Goal: Information Seeking & Learning: Learn about a topic

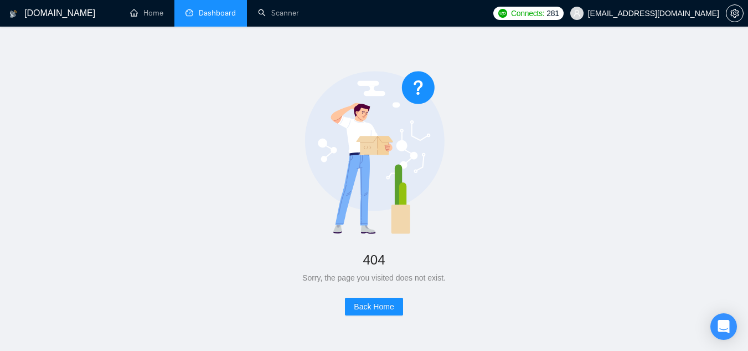
click at [220, 18] on link "Dashboard" at bounding box center [210, 12] width 50 height 9
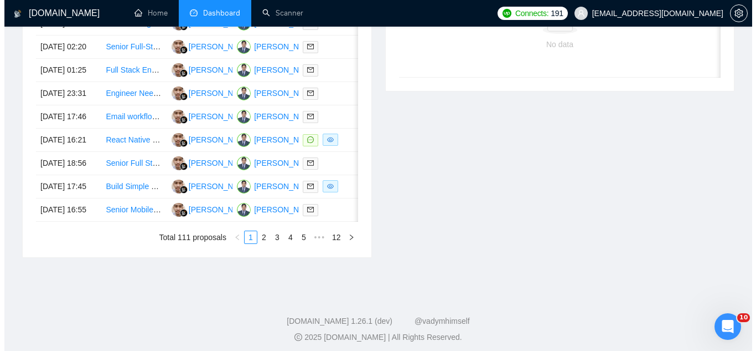
scroll to position [554, 0]
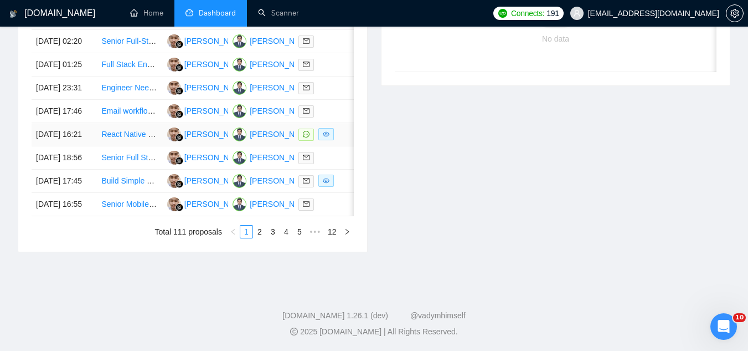
click at [138, 146] on td "React Native Developer Needed for Fintech MVP (Plaid + Subscriptions)" at bounding box center [129, 134] width 65 height 23
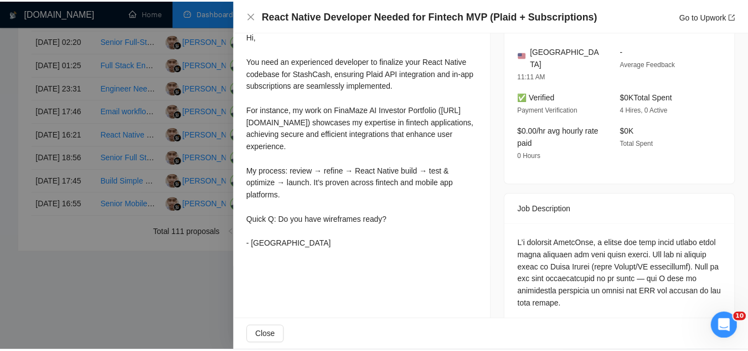
scroll to position [332, 0]
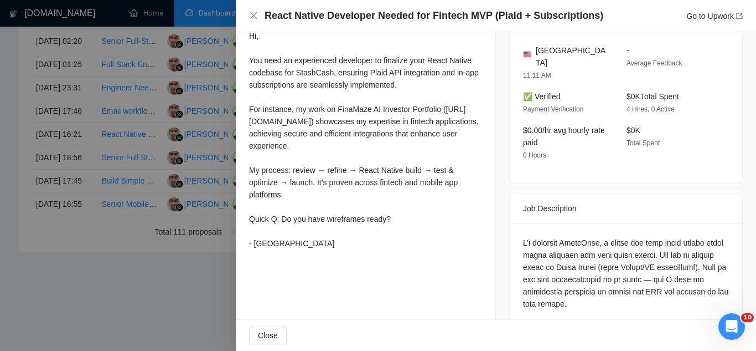
click at [208, 68] on div at bounding box center [378, 175] width 756 height 351
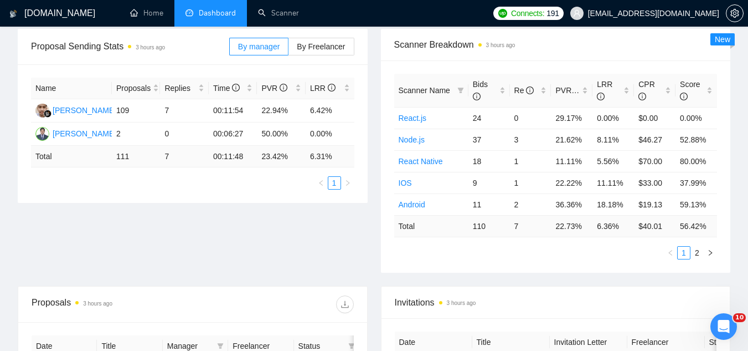
scroll to position [0, 0]
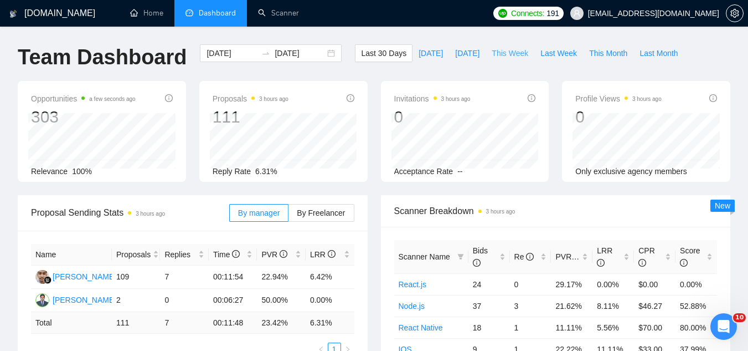
click at [492, 50] on span "This Week" at bounding box center [510, 53] width 37 height 12
type input "[DATE]"
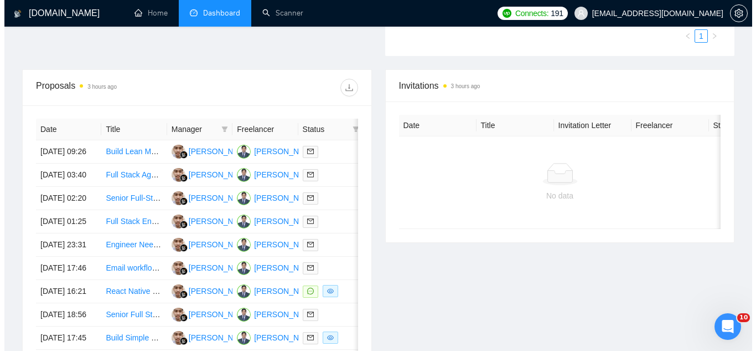
scroll to position [388, 0]
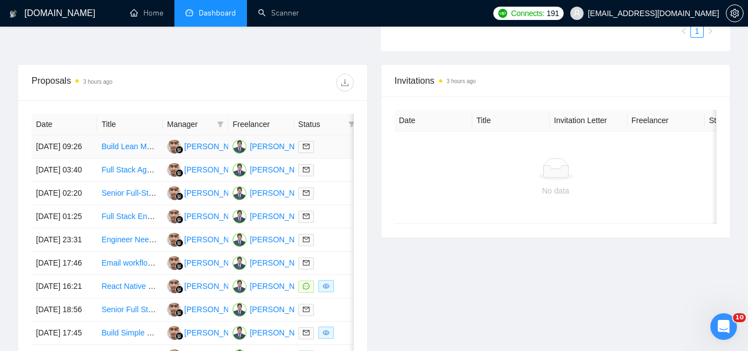
click at [137, 158] on td "Build Lean MVP: CRM + Website + AI Chat/Call Bot" at bounding box center [129, 146] width 65 height 23
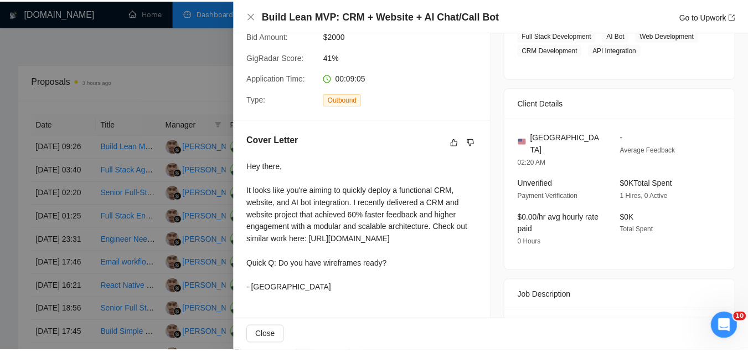
scroll to position [221, 0]
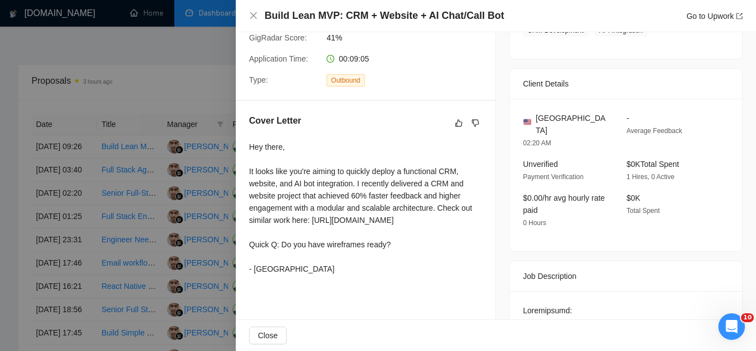
click at [163, 64] on div at bounding box center [378, 175] width 756 height 351
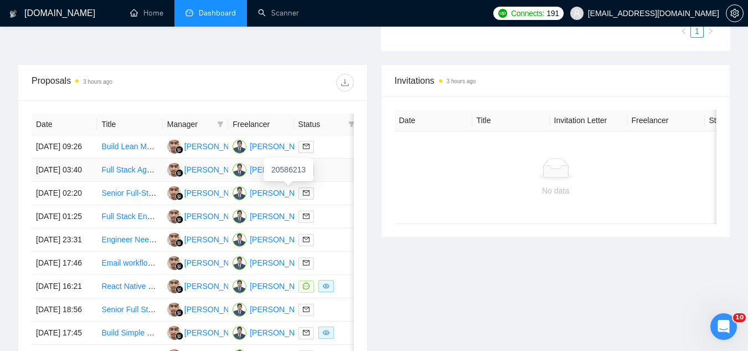
scroll to position [166, 0]
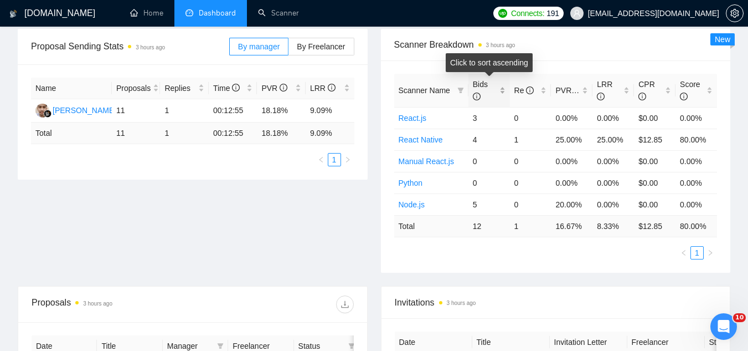
click at [501, 86] on div "Bids" at bounding box center [489, 90] width 33 height 24
click at [502, 87] on div "Bids" at bounding box center [489, 90] width 33 height 24
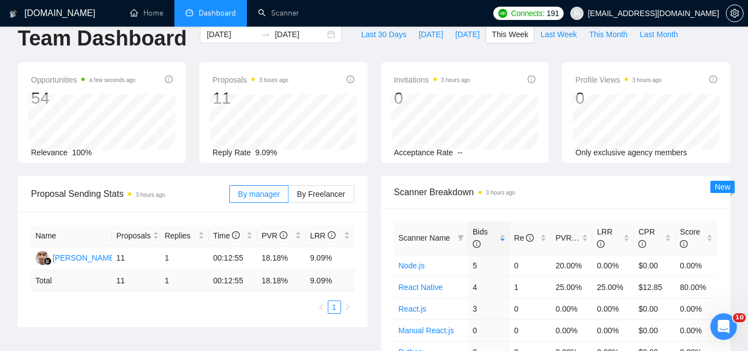
scroll to position [0, 0]
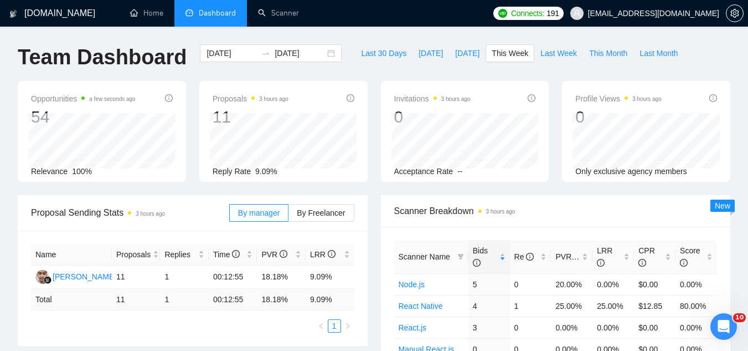
click at [650, 22] on span "[EMAIL_ADDRESS][DOMAIN_NAME]" at bounding box center [645, 13] width 162 height 35
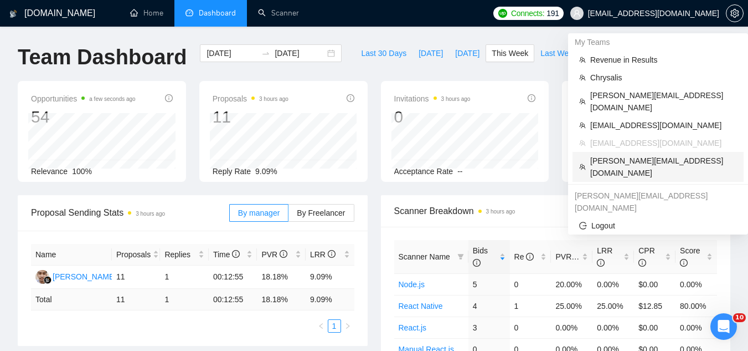
click at [641, 154] on span "[PERSON_NAME][EMAIL_ADDRESS][DOMAIN_NAME]" at bounding box center [663, 166] width 147 height 24
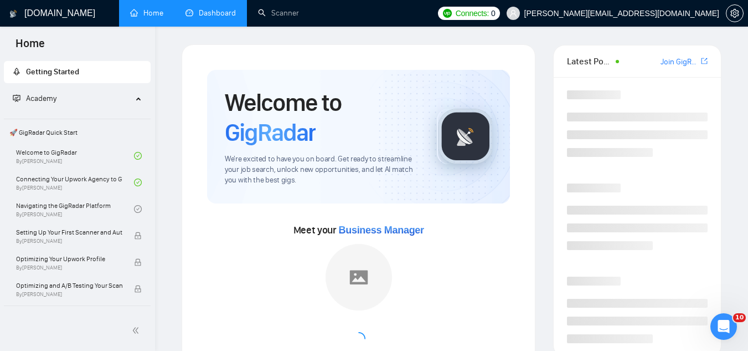
click at [203, 9] on link "Dashboard" at bounding box center [210, 12] width 50 height 9
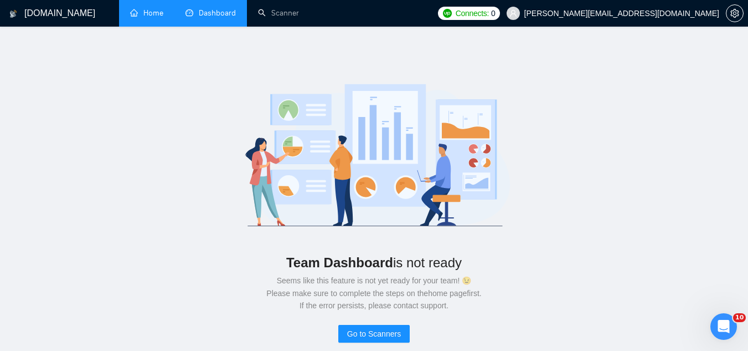
click at [159, 10] on link "Home" at bounding box center [146, 12] width 33 height 9
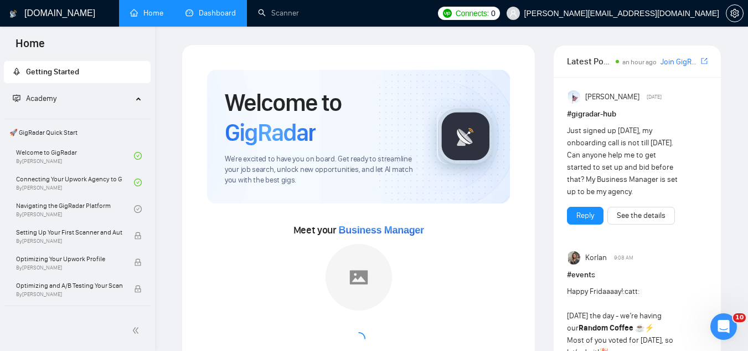
scroll to position [166, 0]
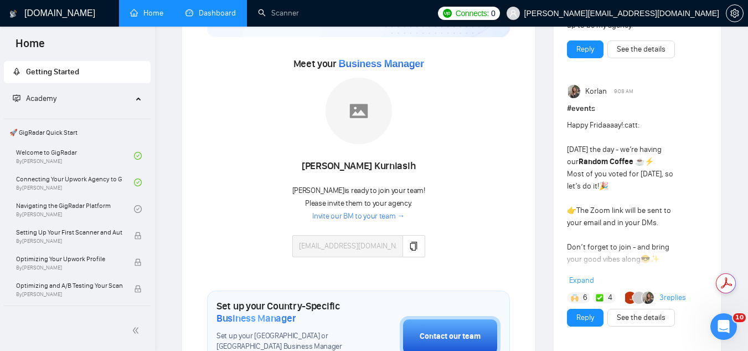
click at [647, 13] on span "[PERSON_NAME][EMAIL_ADDRESS][DOMAIN_NAME]" at bounding box center [621, 13] width 195 height 0
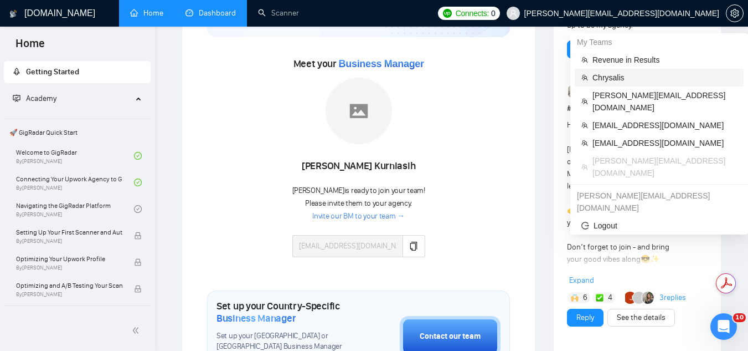
click at [627, 81] on span "Chrysalis" at bounding box center [664, 77] width 145 height 12
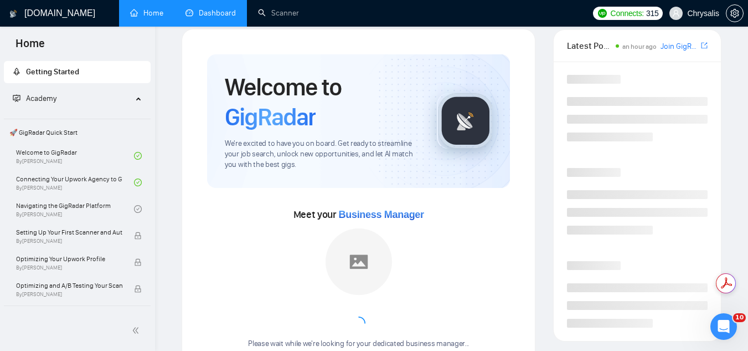
click at [221, 18] on link "Dashboard" at bounding box center [210, 12] width 50 height 9
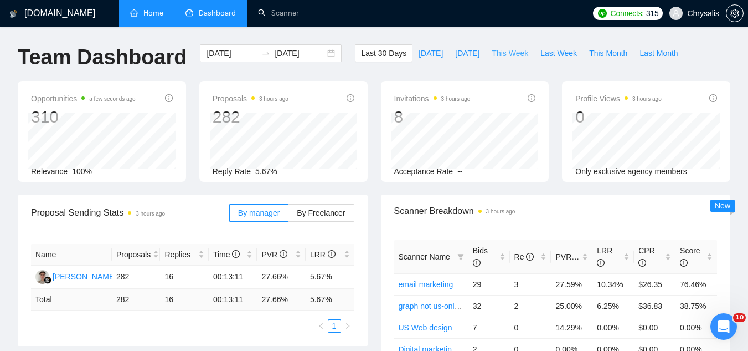
click at [497, 52] on span "This Week" at bounding box center [510, 53] width 37 height 12
type input "[DATE]"
click at [541, 58] on span "Last Week" at bounding box center [558, 53] width 37 height 12
type input "[DATE]"
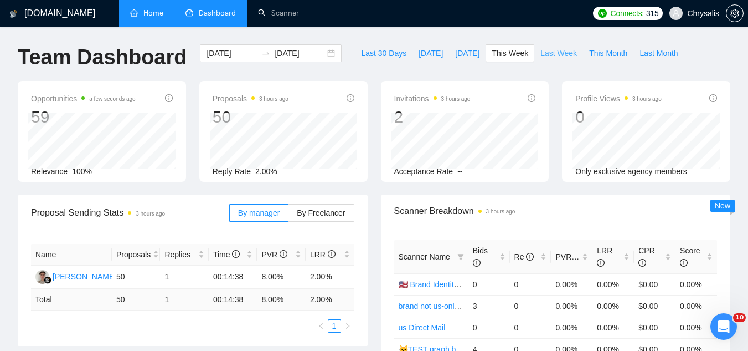
type input "[DATE]"
click at [497, 48] on span "This Week" at bounding box center [510, 53] width 37 height 12
type input "[DATE]"
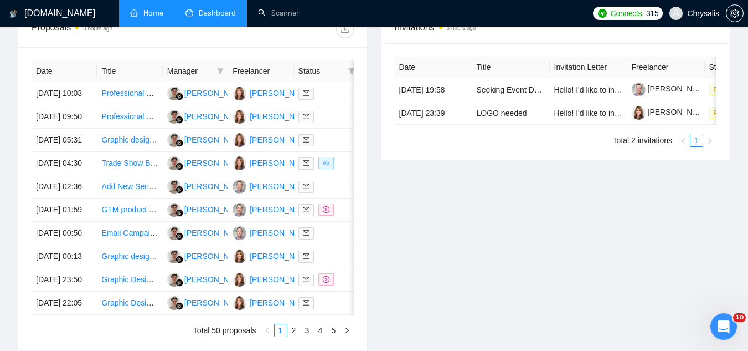
scroll to position [443, 0]
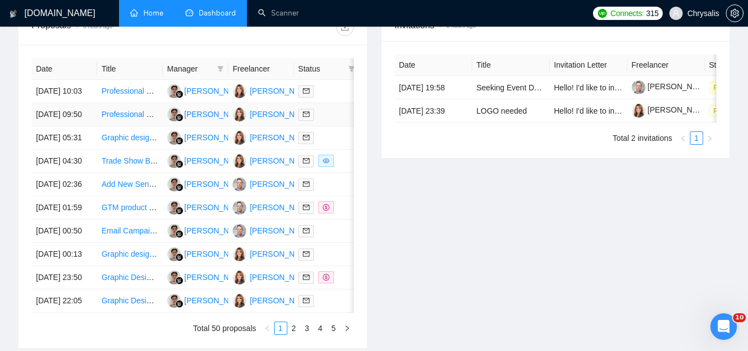
click at [140, 126] on td "Professional Marketing Collateral Design" at bounding box center [129, 114] width 65 height 23
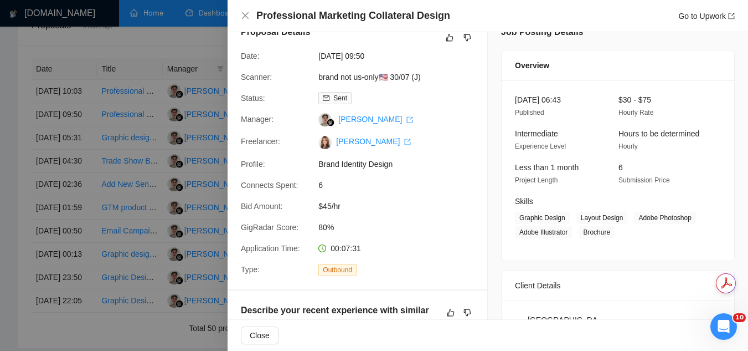
scroll to position [0, 0]
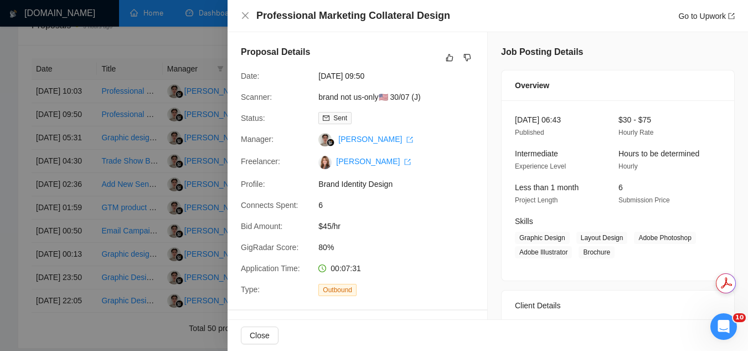
click at [206, 39] on div at bounding box center [374, 175] width 748 height 351
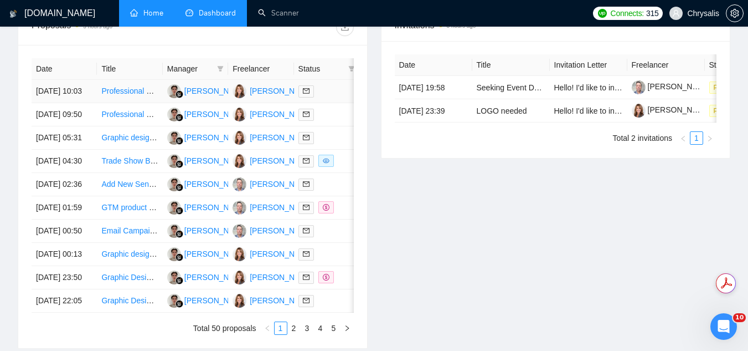
click at [146, 103] on td "Professional Marketing Collateral Design" at bounding box center [129, 91] width 65 height 23
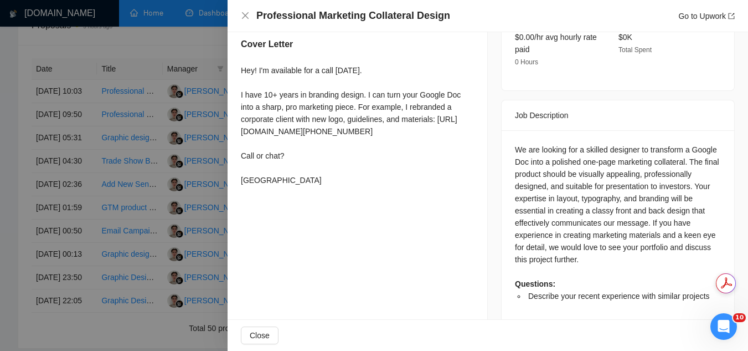
scroll to position [384, 0]
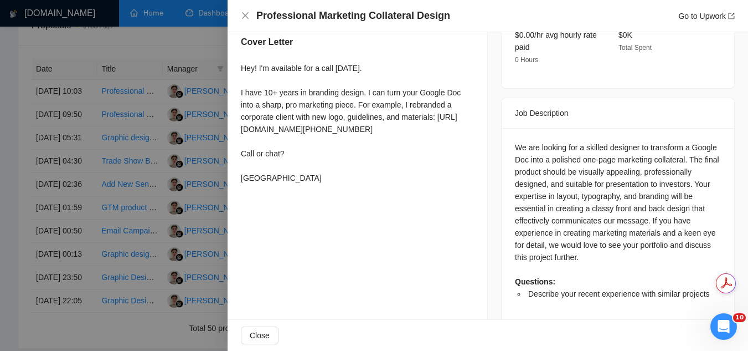
click at [169, 43] on div at bounding box center [374, 175] width 748 height 351
